Goal: Unclear

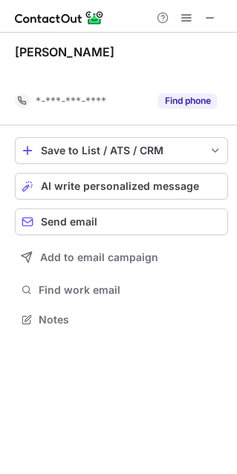
scroll to position [285, 236]
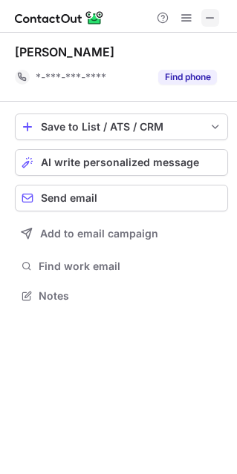
click at [214, 12] on span at bounding box center [210, 18] width 12 height 12
